Goal: Task Accomplishment & Management: Manage account settings

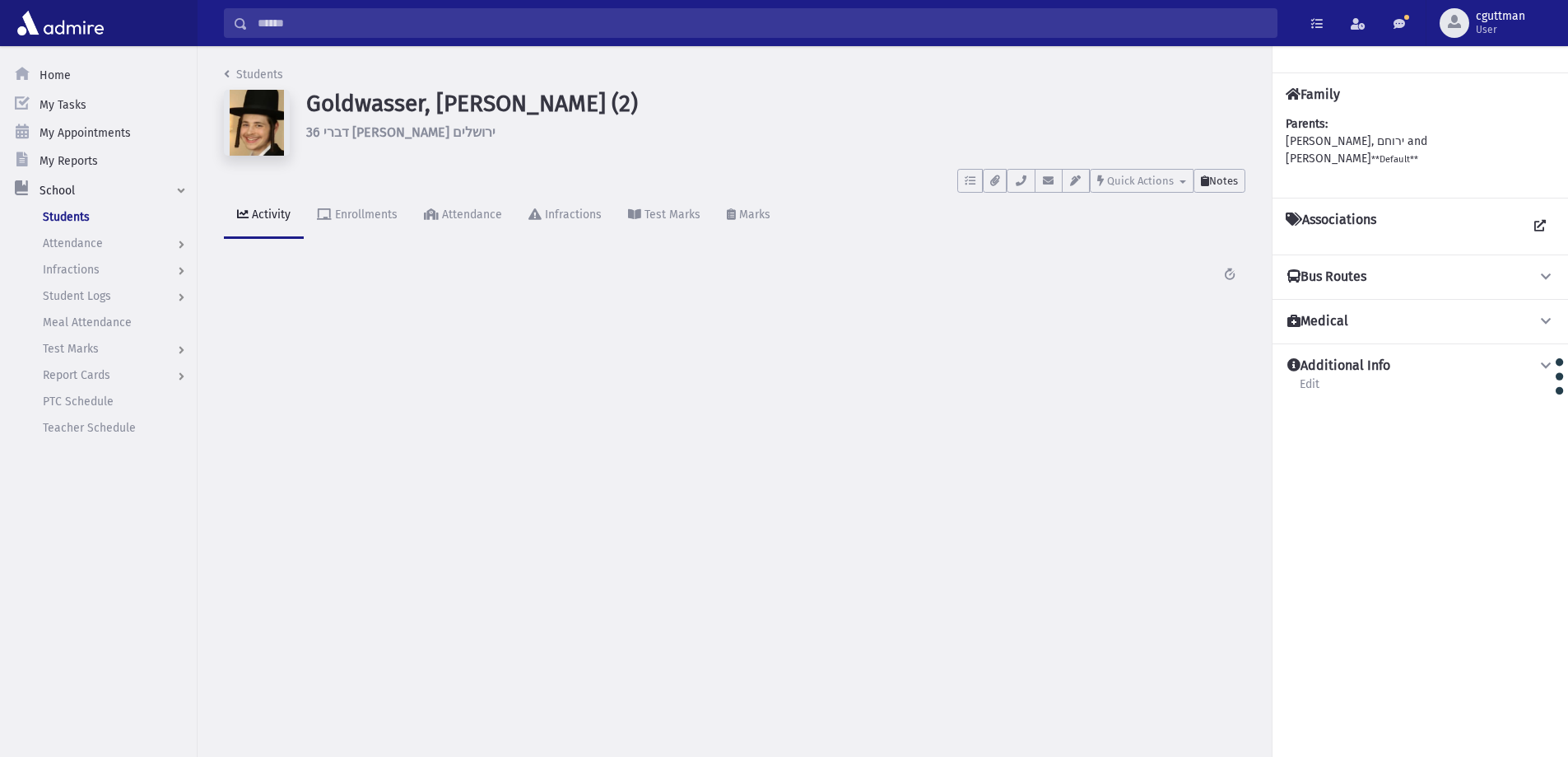
click at [1229, 182] on span "Notes" at bounding box center [1223, 180] width 28 height 13
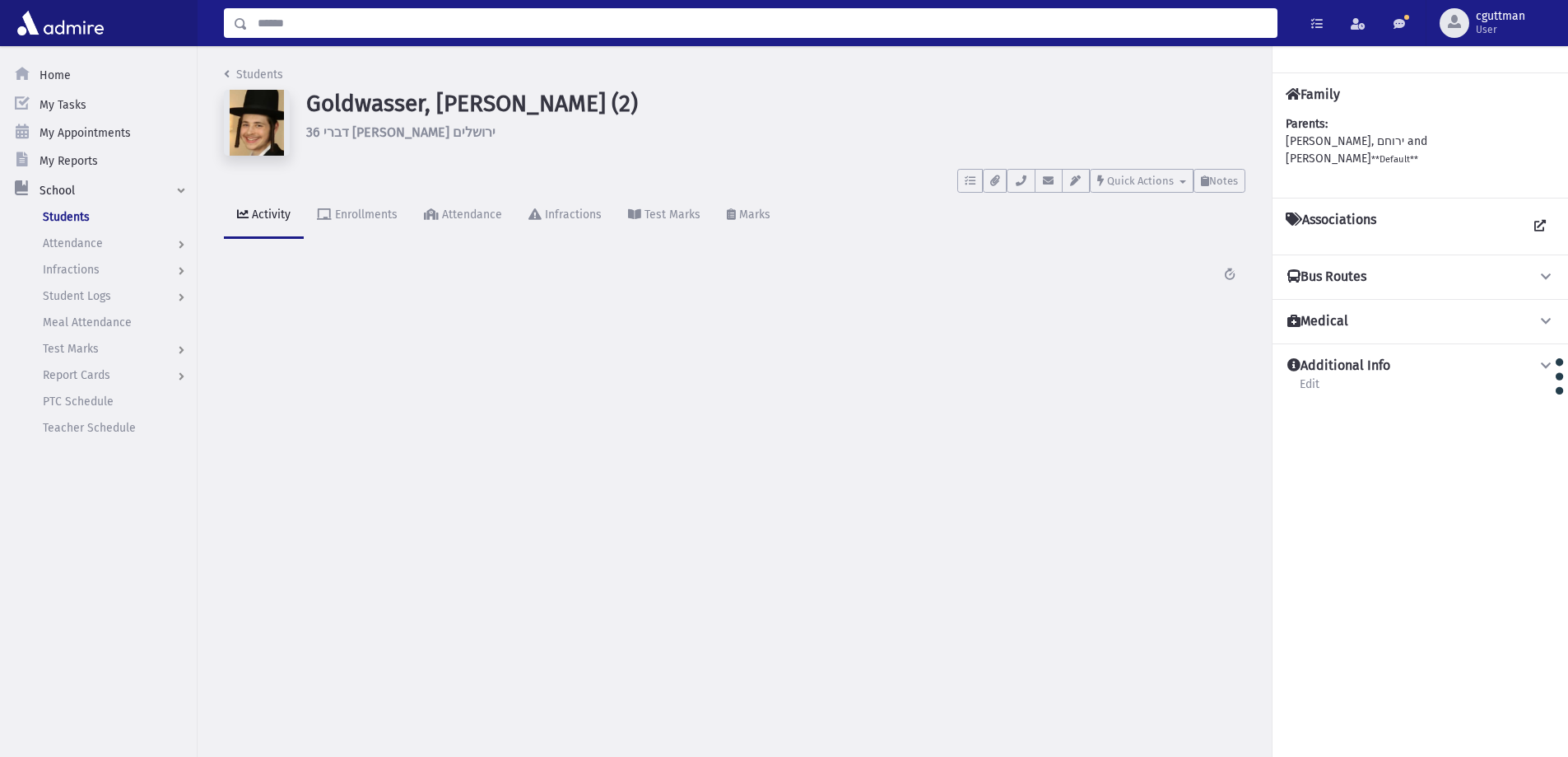
click at [352, 32] on input "Search" at bounding box center [762, 23] width 1029 height 29
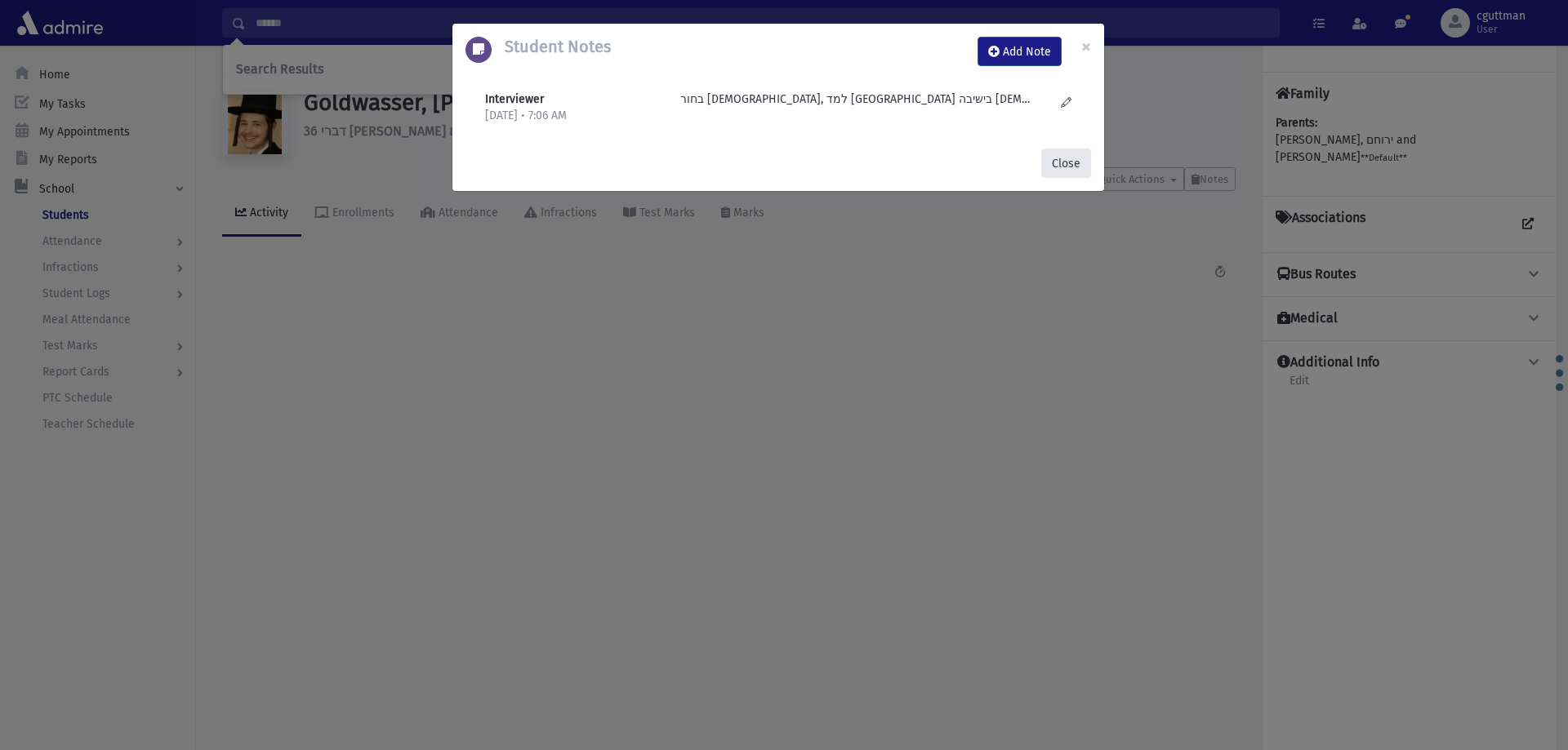
drag, startPoint x: 1080, startPoint y: 159, endPoint x: 803, endPoint y: 90, distance: 285.5
click at [1080, 158] on button "Close" at bounding box center [1065, 163] width 50 height 29
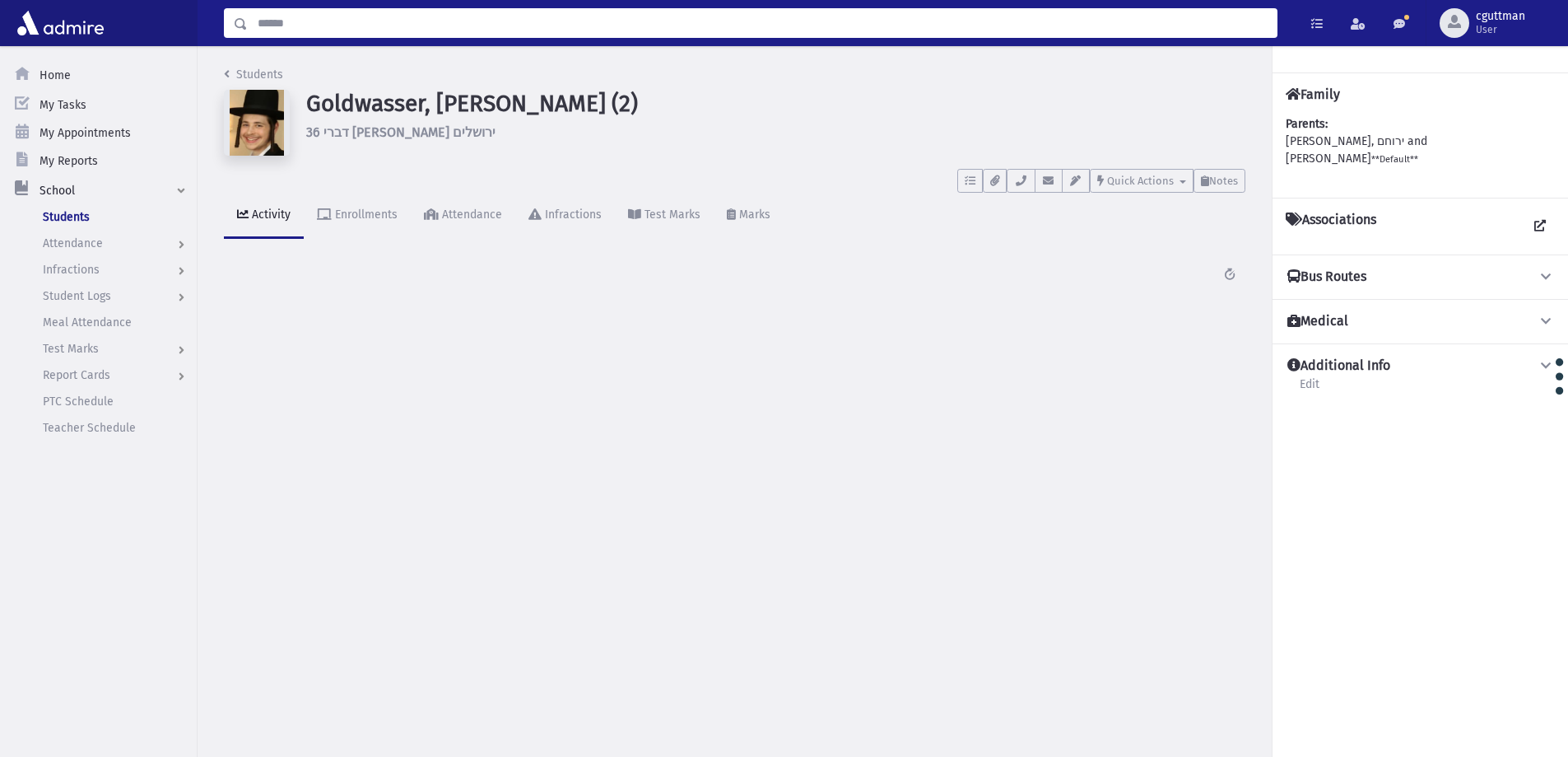
click at [318, 26] on input "Search" at bounding box center [762, 23] width 1029 height 29
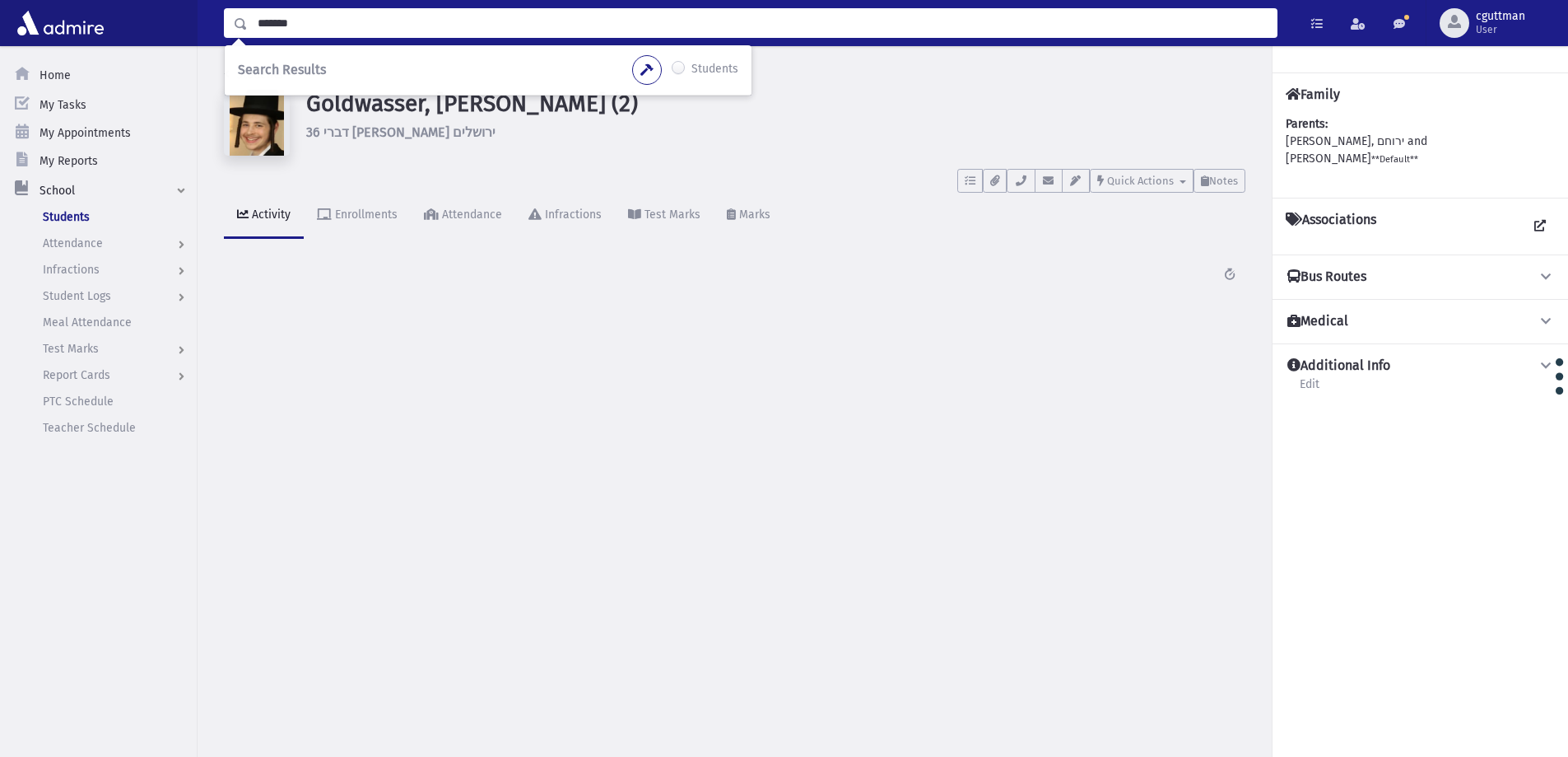
type input "*******"
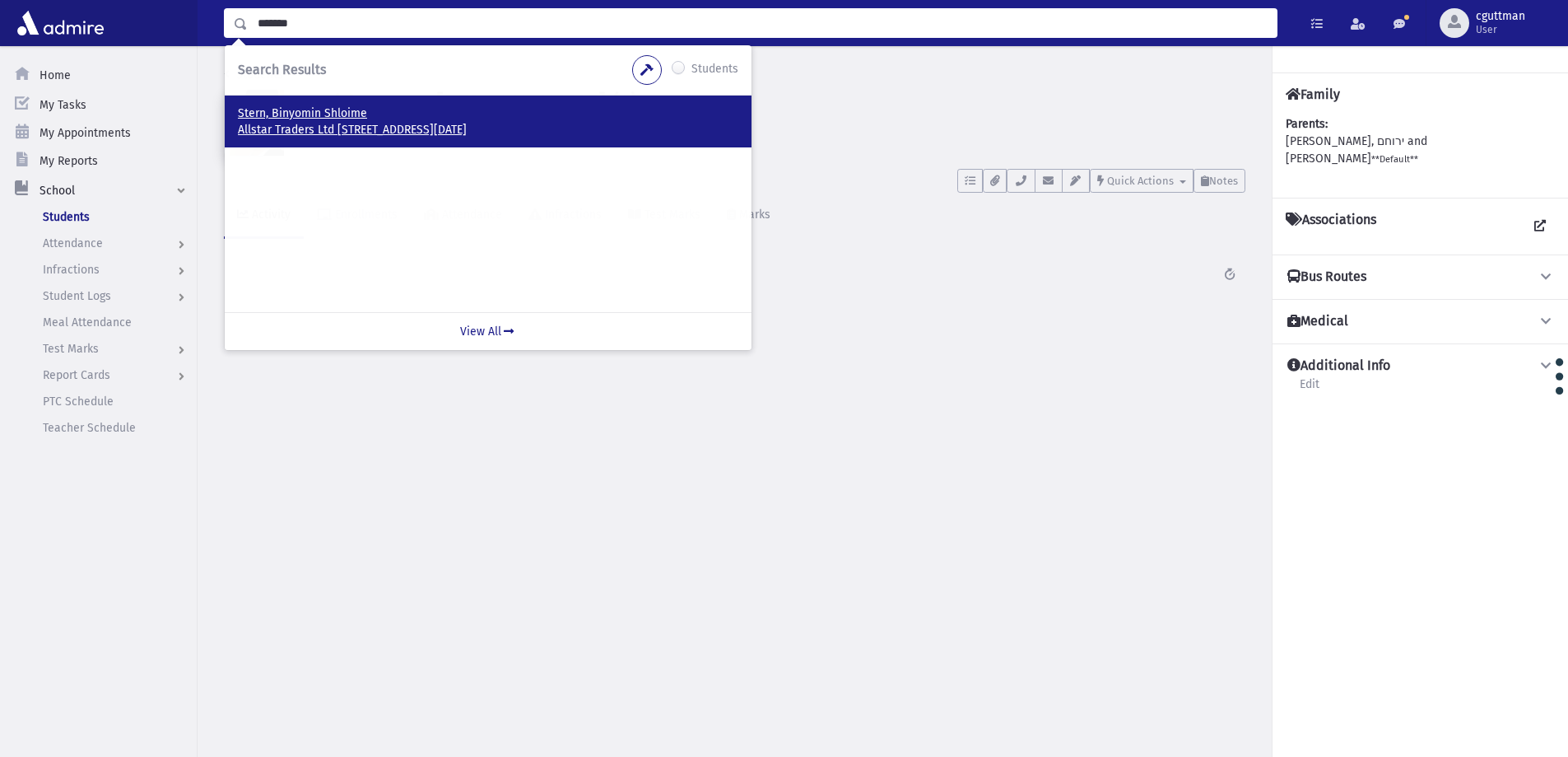
click at [300, 124] on p "Allstar Traders Ltd [STREET_ADDRESS][DATE]" at bounding box center [488, 129] width 501 height 17
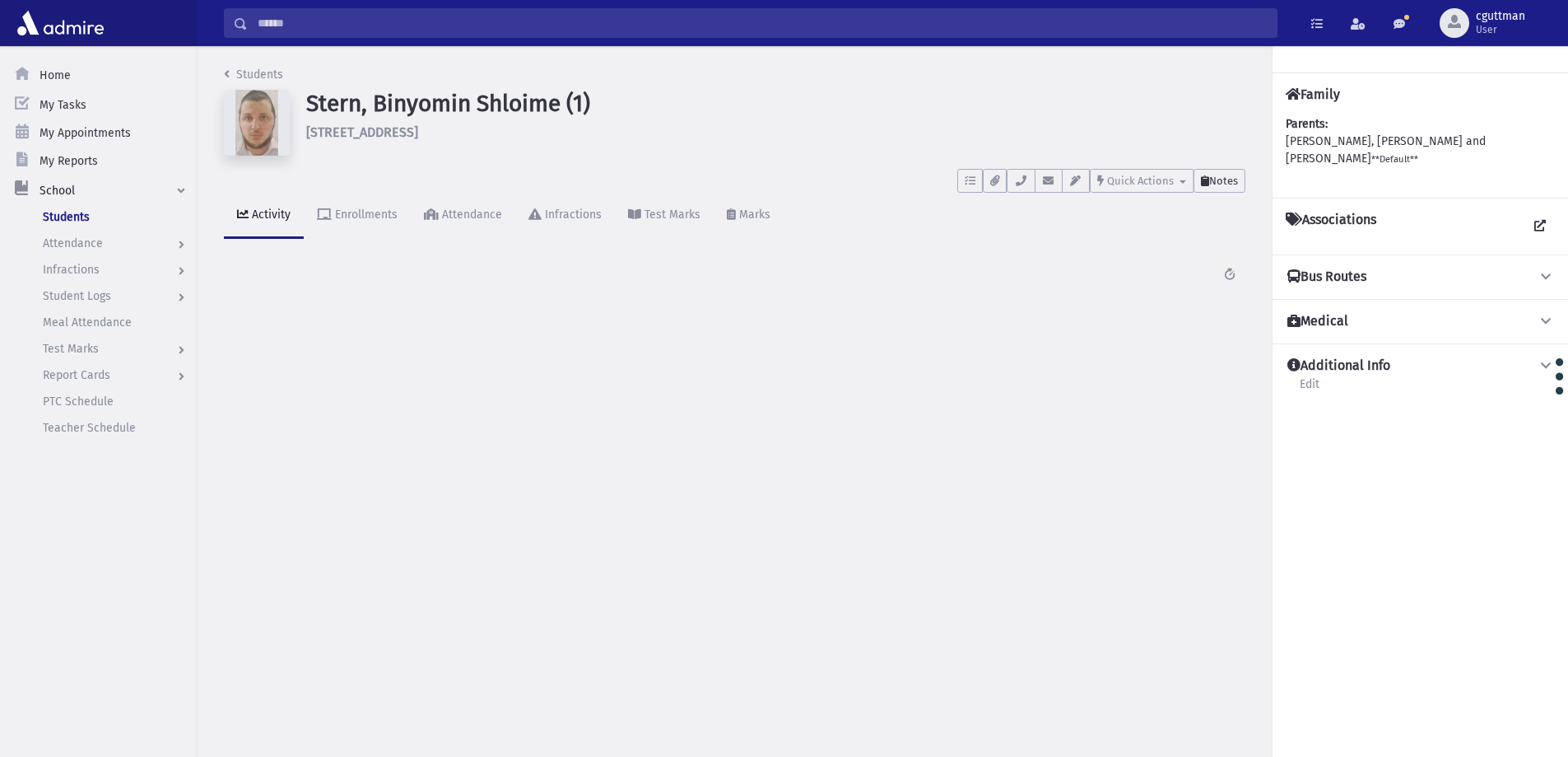
click at [1217, 181] on span "Notes" at bounding box center [1223, 180] width 28 height 13
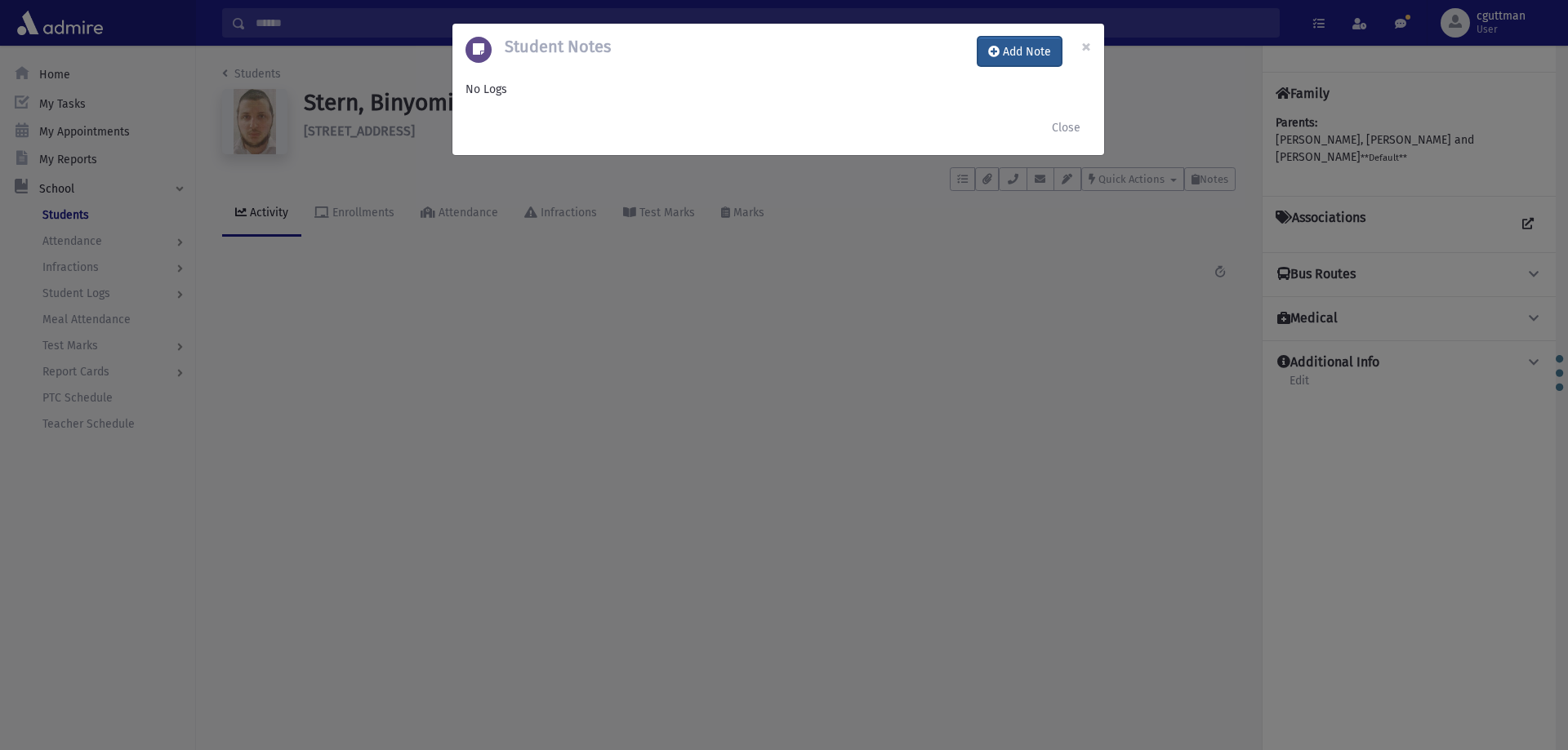
click at [998, 47] on icon at bounding box center [993, 51] width 12 height 12
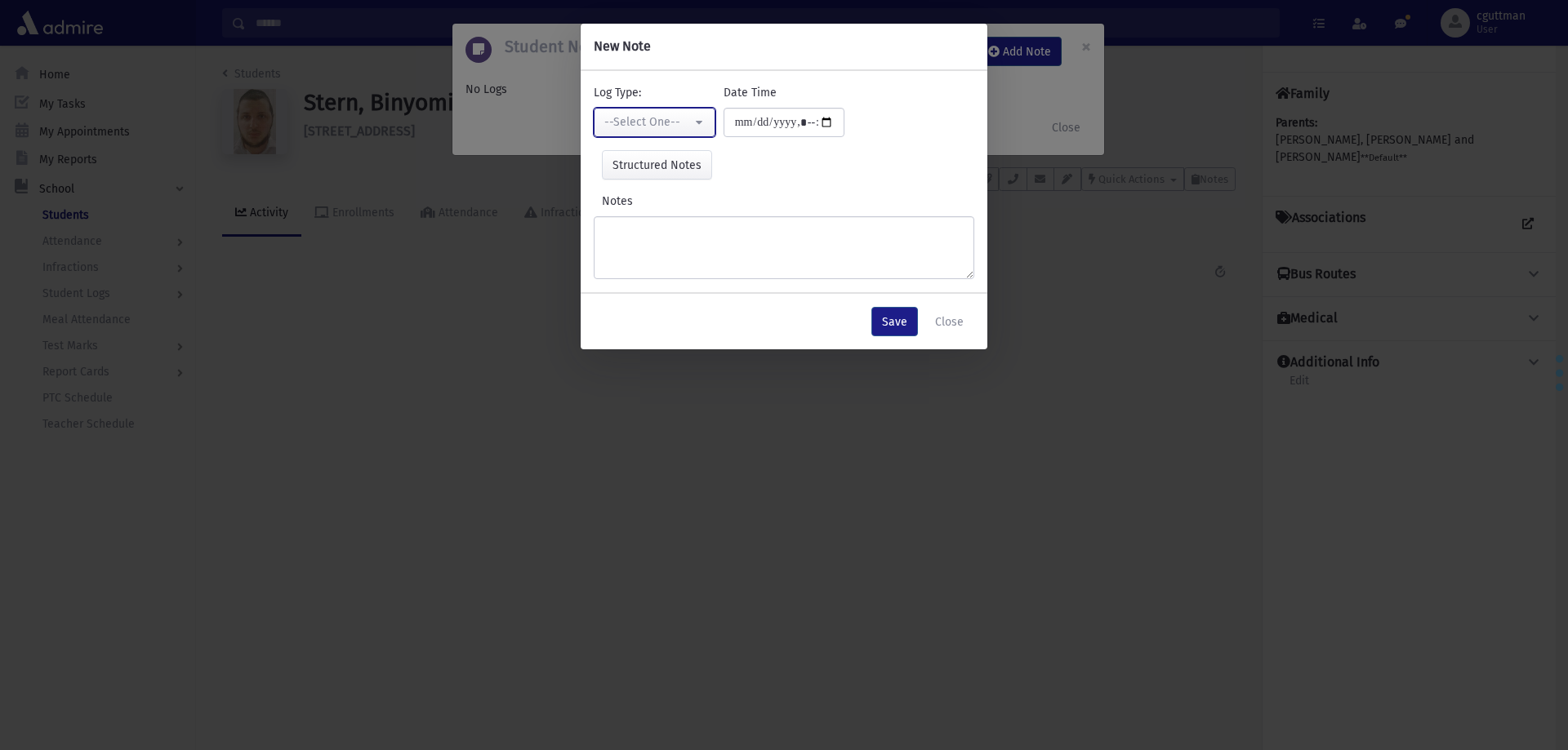
click at [647, 114] on div "--Select One--" at bounding box center [647, 122] width 87 height 17
click at [645, 232] on span "Interviewer" at bounding box center [636, 234] width 58 height 17
select select "*"
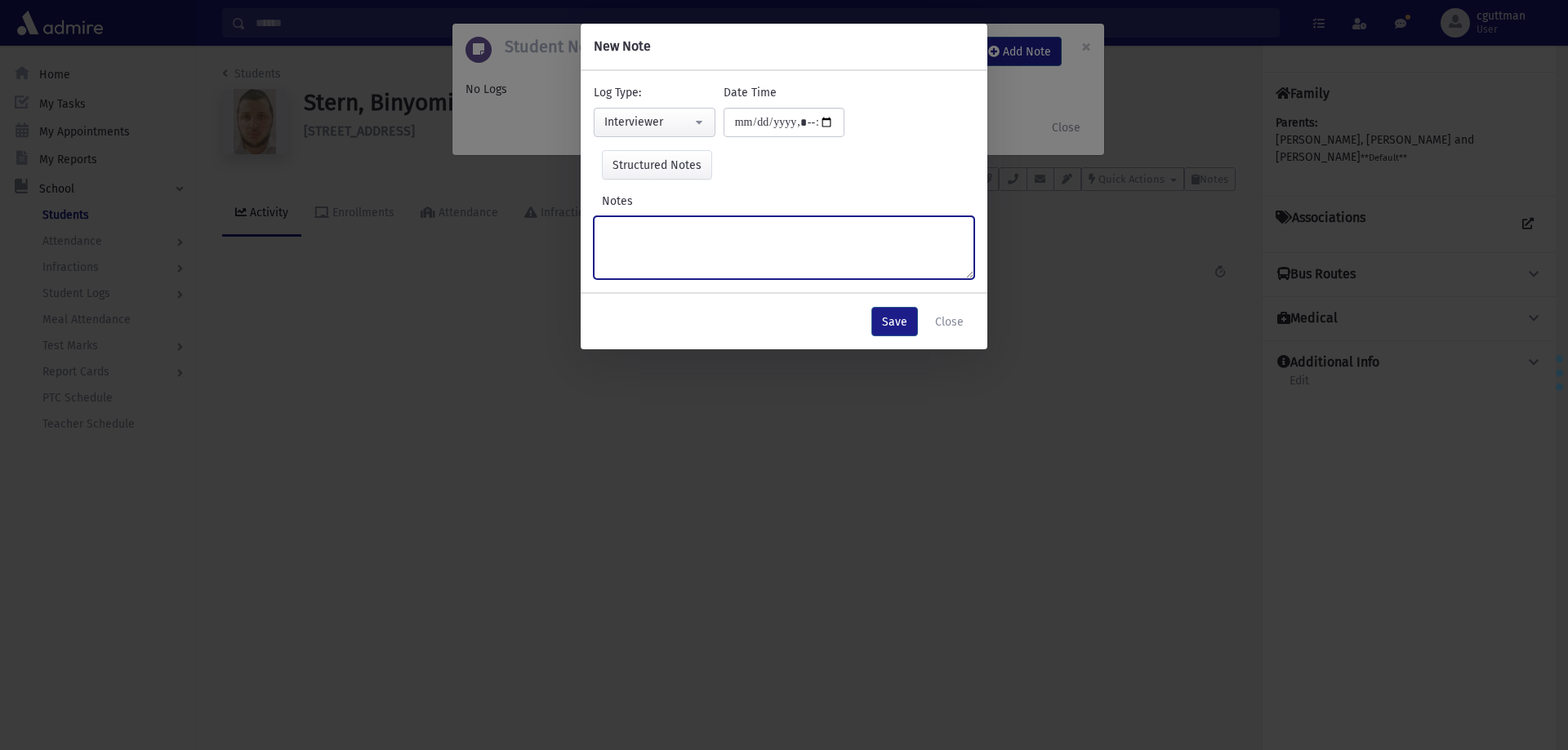
click at [645, 232] on textarea "Notes" at bounding box center [784, 248] width 380 height 63
type textarea "**********"
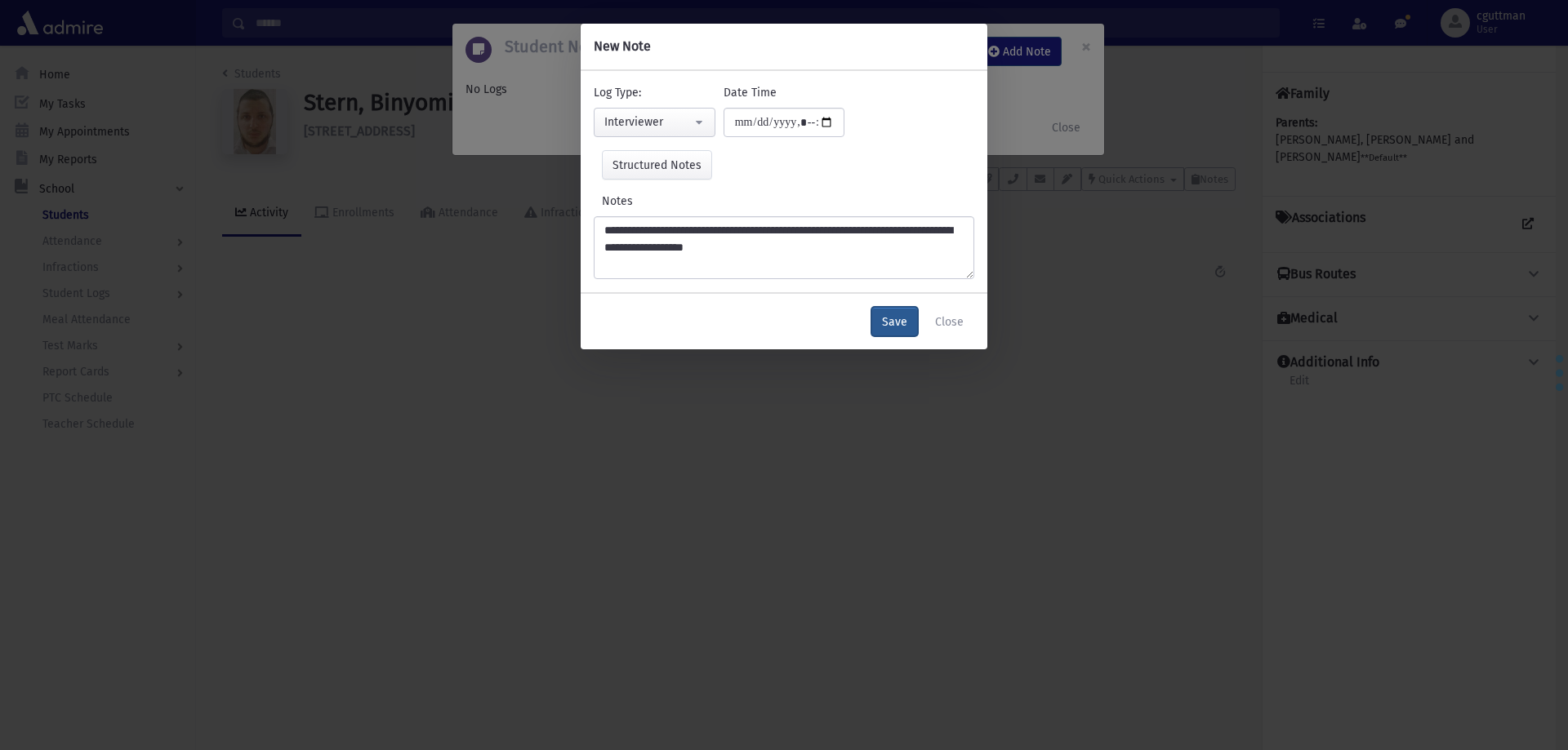
click at [905, 319] on button "Save" at bounding box center [894, 322] width 47 height 29
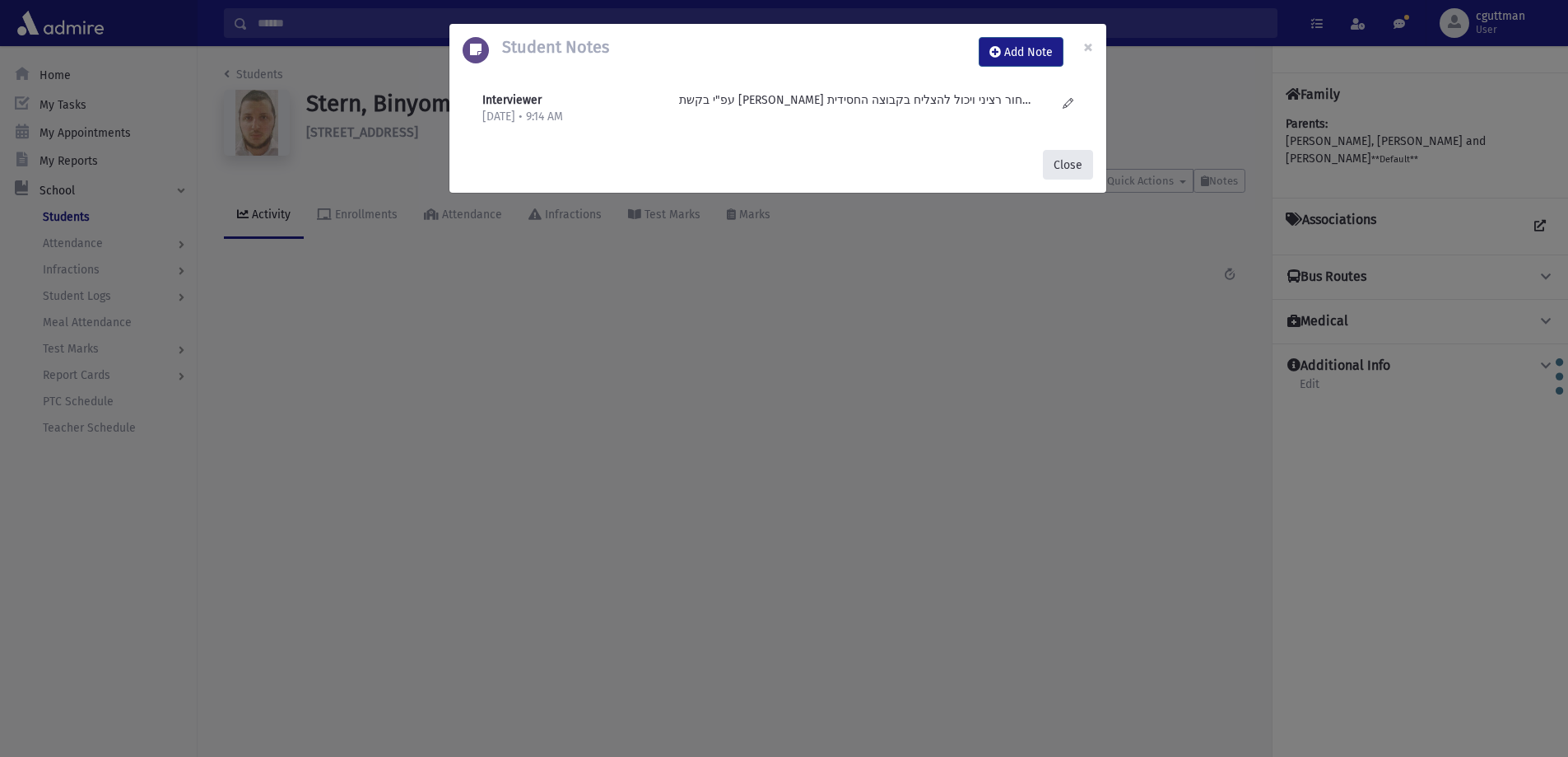
click at [1072, 155] on button "Close" at bounding box center [1067, 165] width 50 height 29
